Goal: Book appointment/travel/reservation

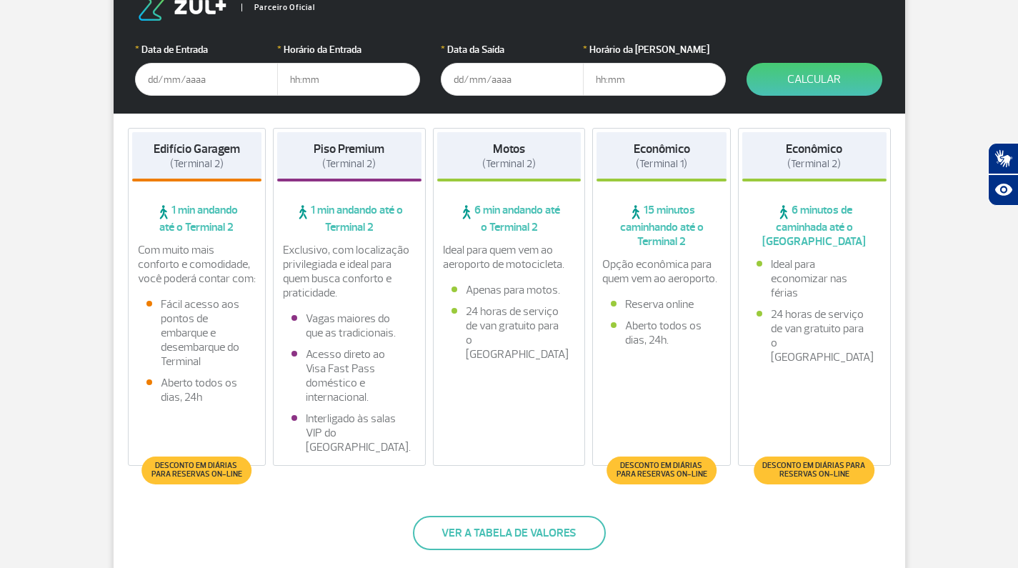
scroll to position [279, 0]
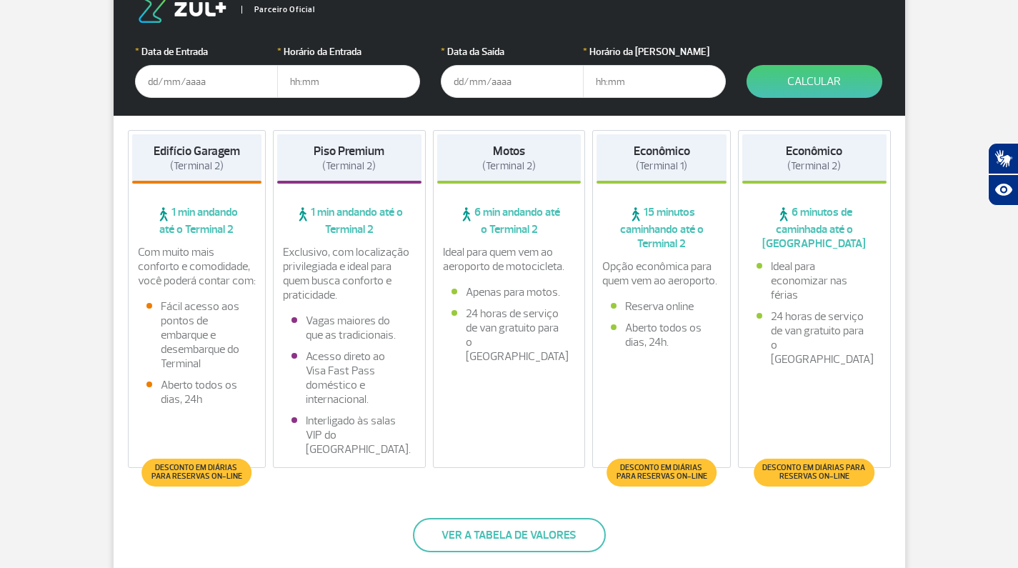
click at [191, 466] on span "Desconto em diárias para reservas on-line" at bounding box center [196, 471] width 95 height 17
click at [186, 84] on input "text" at bounding box center [206, 81] width 143 height 33
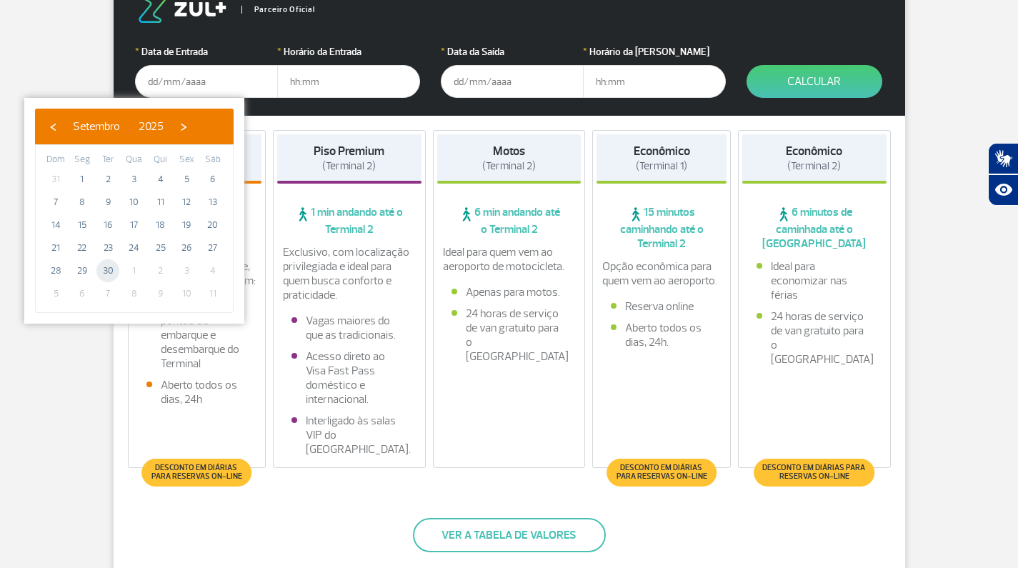
click at [112, 270] on span "30" at bounding box center [107, 270] width 23 height 23
type input "[DATE]"
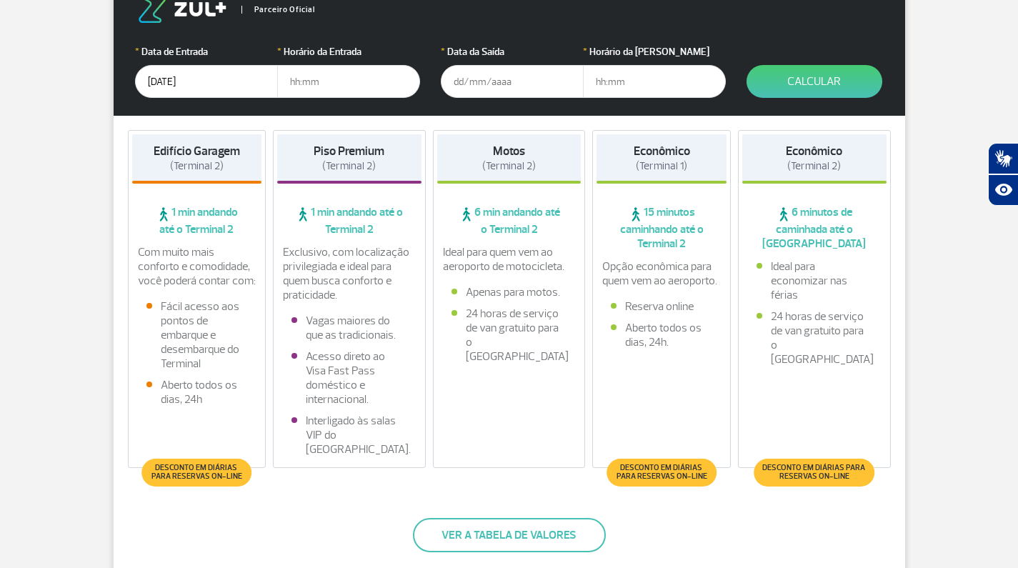
click at [304, 88] on input "text" at bounding box center [348, 81] width 143 height 33
click at [308, 81] on input "text" at bounding box center [348, 81] width 143 height 33
type input "20:00"
click at [481, 91] on input "text" at bounding box center [512, 81] width 143 height 33
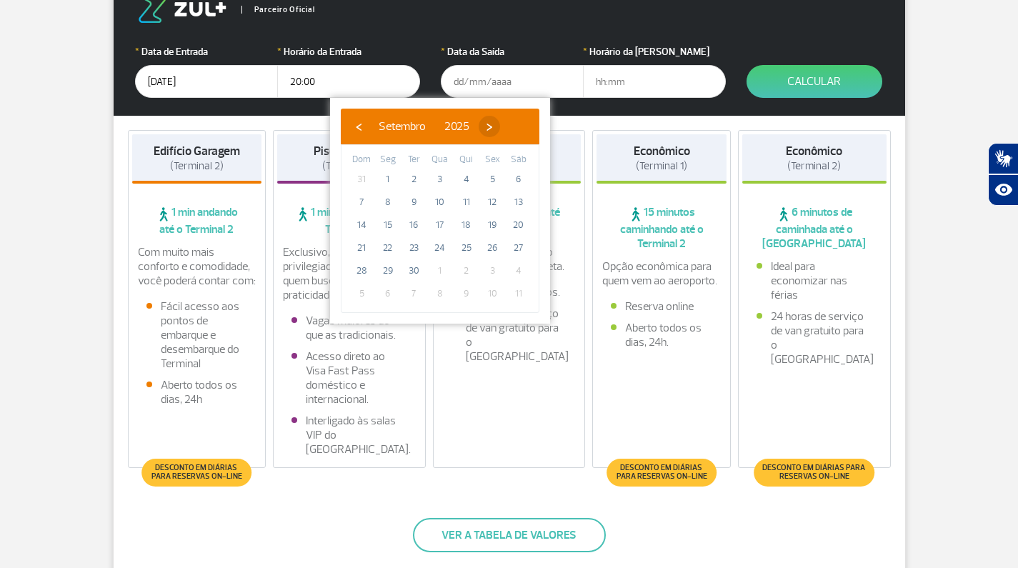
click at [500, 124] on span "›" at bounding box center [488, 126] width 21 height 21
click at [467, 203] on span "9" at bounding box center [466, 202] width 23 height 23
type input "[DATE]"
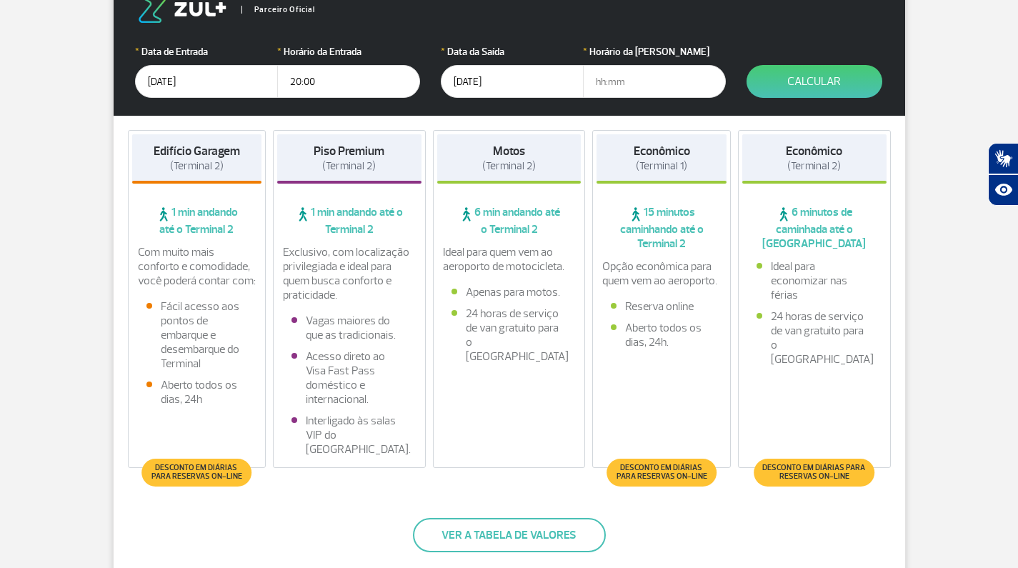
click at [665, 74] on input "text" at bounding box center [654, 81] width 143 height 33
type input "10:00"
click at [802, 82] on button "Calcular" at bounding box center [814, 81] width 136 height 33
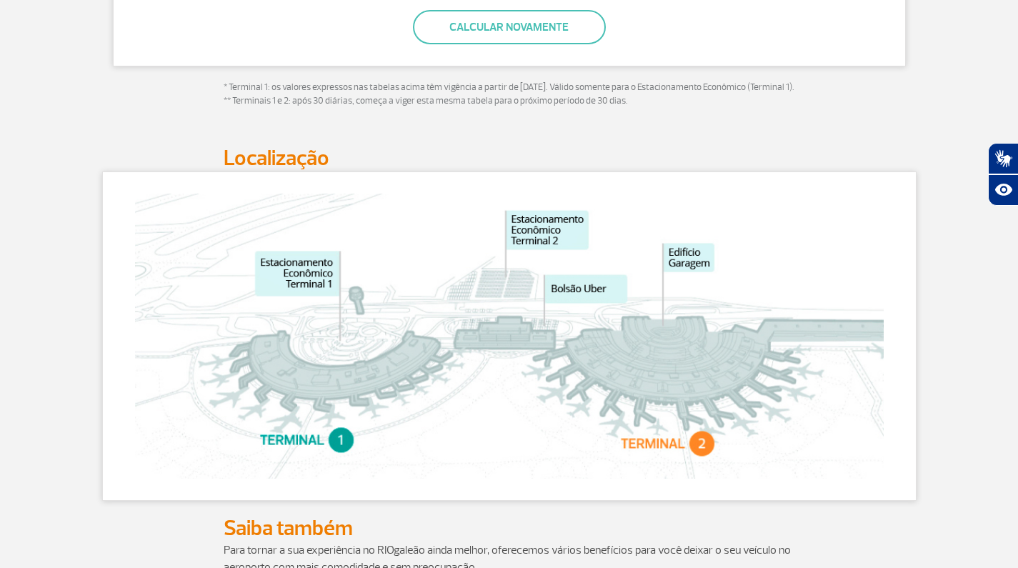
scroll to position [622, 0]
